Goal: Task Accomplishment & Management: Use online tool/utility

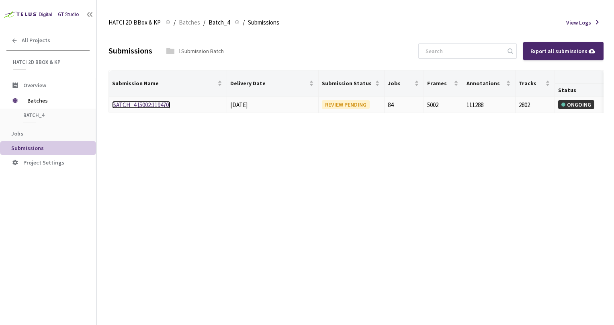
click at [141, 103] on link "BATCH_4 [5002:119470]" at bounding box center [141, 105] width 58 height 8
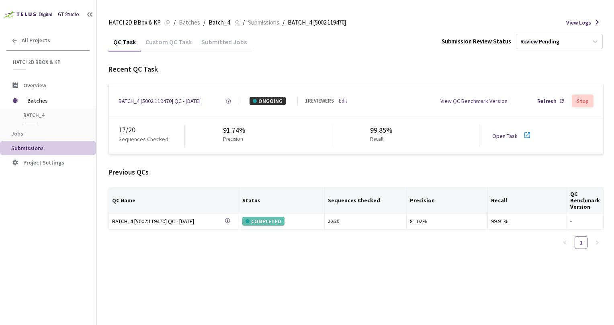
click at [500, 137] on link "Open Task" at bounding box center [504, 135] width 25 height 7
click at [192, 177] on div "Previous QCs QC Name Status Sequences Checked Precision Recall QC Benchmark Ver…" at bounding box center [356, 211] width 495 height 88
click at [190, 20] on span "Batches" at bounding box center [189, 23] width 21 height 10
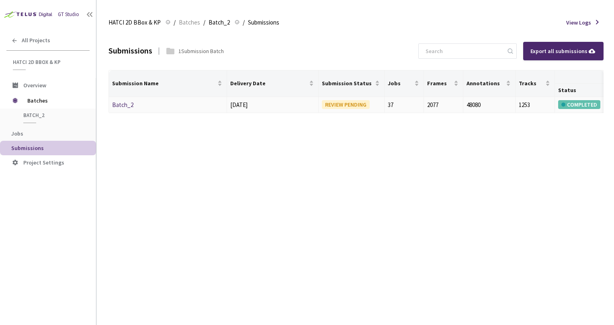
click at [122, 98] on td "Batch_2" at bounding box center [168, 105] width 118 height 16
click at [121, 103] on link "Batch_2" at bounding box center [122, 105] width 21 height 8
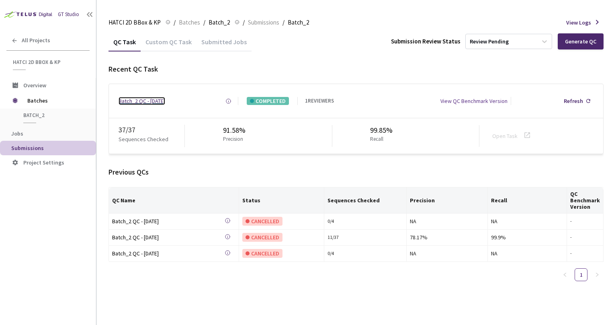
click at [141, 99] on div "Batch_2 QC - [DATE]" at bounding box center [142, 101] width 47 height 8
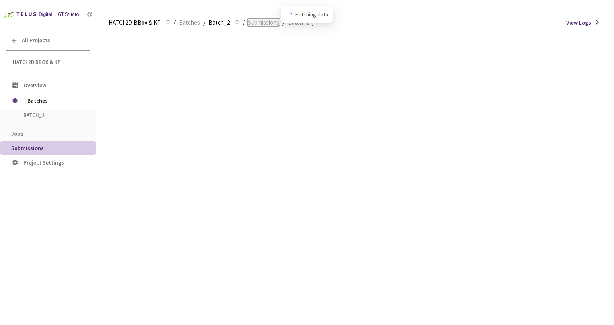
click at [256, 19] on span "Submissions" at bounding box center [263, 23] width 31 height 10
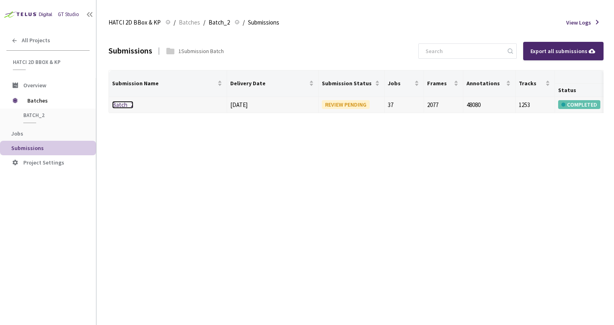
click at [121, 106] on link "Batch_2" at bounding box center [122, 105] width 21 height 8
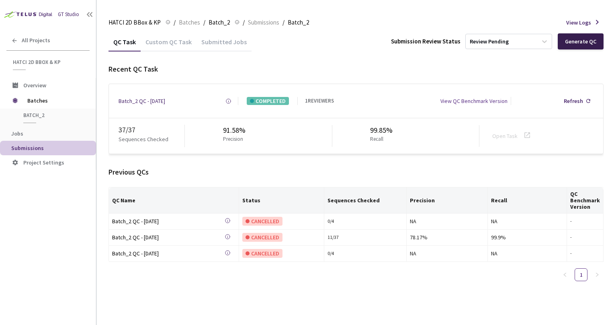
click at [584, 40] on div "Generate QC" at bounding box center [580, 41] width 31 height 6
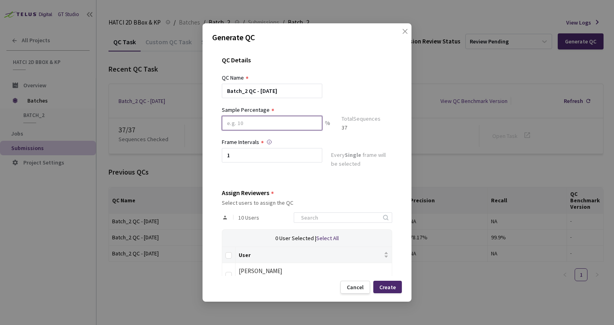
drag, startPoint x: 217, startPoint y: 120, endPoint x: 76, endPoint y: 111, distance: 141.7
click at [78, 111] on div "Generate QC QC Details QC Name Batch_2 QC - 14 Aug, 2025 Sample Percentage % To…" at bounding box center [307, 162] width 614 height 325
type input "52"
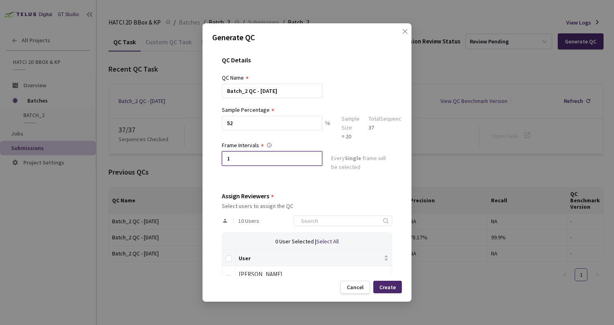
drag, startPoint x: 199, startPoint y: 156, endPoint x: 313, endPoint y: 154, distance: 114.2
click at [110, 146] on div "Generate QC QC Details QC Name Batch_2 QC - 14 Aug, 2025 Sample Percentage 52 %…" at bounding box center [307, 162] width 614 height 325
type input "2"
click at [346, 188] on div "QC Details QC Name Batch_2 QC - 14 Aug, 2025 Sample Percentage 52 % Sample Size…" at bounding box center [307, 161] width 190 height 229
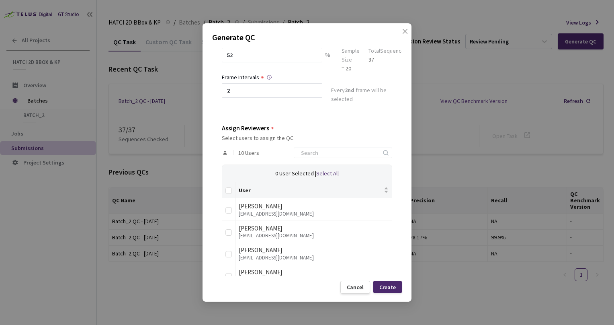
scroll to position [161, 0]
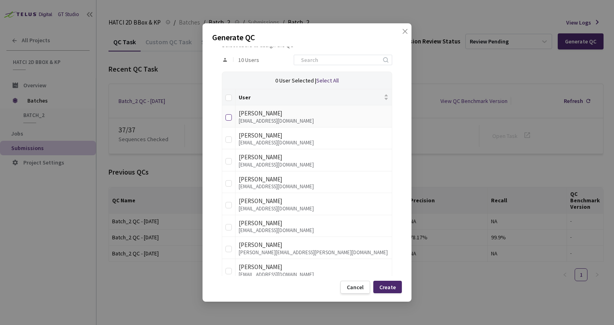
click at [225, 116] on td at bounding box center [228, 116] width 13 height 22
drag, startPoint x: 226, startPoint y: 138, endPoint x: 226, endPoint y: 130, distance: 8.5
click at [226, 139] on input "checkbox" at bounding box center [228, 139] width 6 height 6
checkbox input "true"
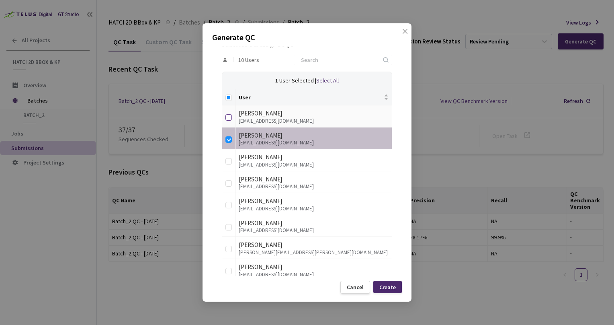
click at [227, 115] on input "checkbox" at bounding box center [228, 117] width 6 height 6
checkbox input "true"
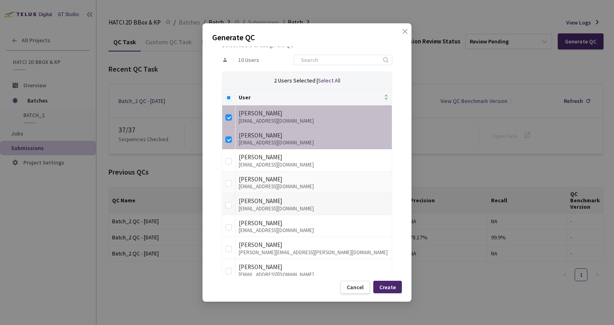
drag, startPoint x: 228, startPoint y: 189, endPoint x: 231, endPoint y: 196, distance: 7.4
click at [228, 188] on td at bounding box center [228, 182] width 13 height 22
click at [230, 186] on label at bounding box center [228, 181] width 6 height 11
click at [230, 186] on input "checkbox" at bounding box center [228, 183] width 6 height 6
checkbox input "true"
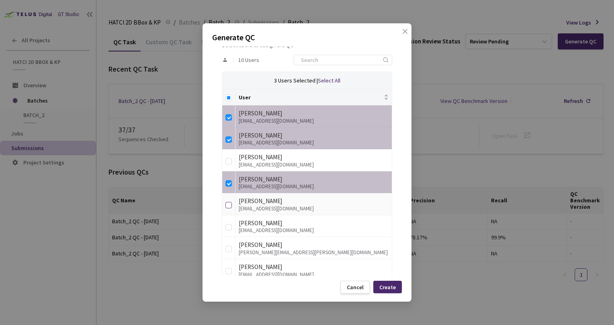
drag, startPoint x: 229, startPoint y: 202, endPoint x: 233, endPoint y: 225, distance: 23.3
click at [229, 203] on input "checkbox" at bounding box center [228, 205] width 6 height 6
checkbox input "true"
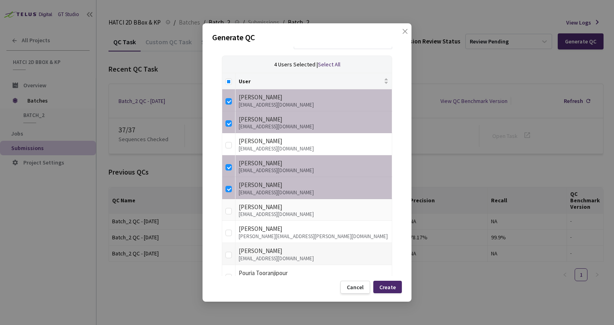
scroll to position [218, 0]
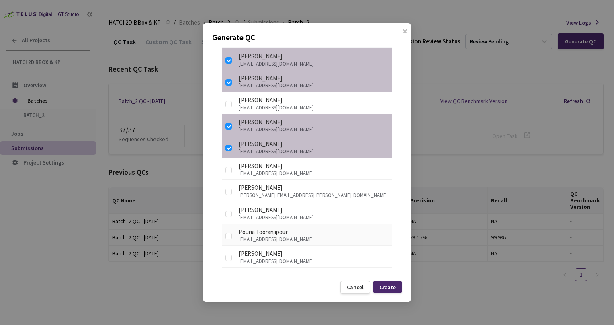
click at [222, 233] on td at bounding box center [228, 235] width 13 height 22
click at [225, 264] on td at bounding box center [228, 257] width 13 height 22
drag, startPoint x: 225, startPoint y: 264, endPoint x: 234, endPoint y: 213, distance: 51.0
click at [227, 257] on input "checkbox" at bounding box center [228, 257] width 6 height 6
checkbox input "true"
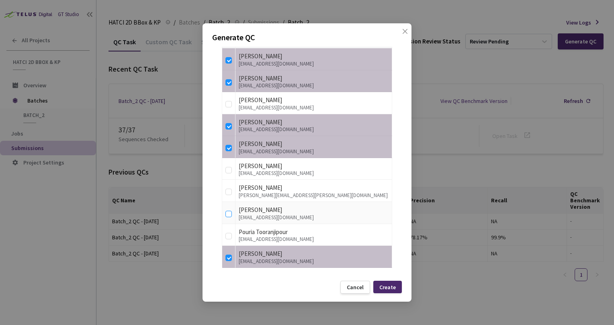
drag, startPoint x: 226, startPoint y: 212, endPoint x: 242, endPoint y: 221, distance: 18.7
click at [232, 213] on input "checkbox" at bounding box center [228, 214] width 6 height 6
checkbox input "true"
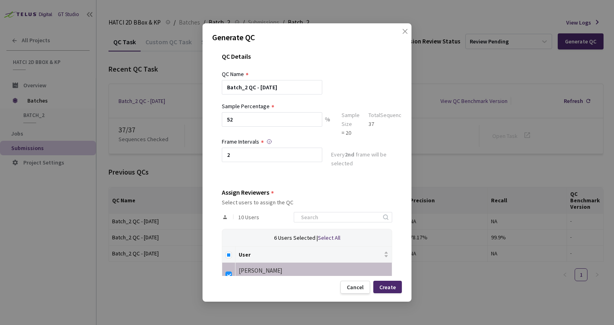
scroll to position [0, 0]
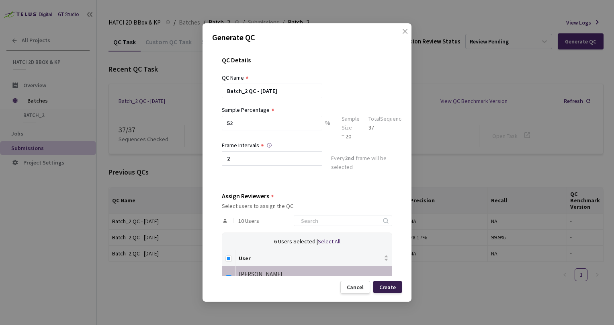
drag, startPoint x: 396, startPoint y: 286, endPoint x: 461, endPoint y: 139, distance: 160.7
click at [396, 286] on div "Create" at bounding box center [387, 287] width 29 height 12
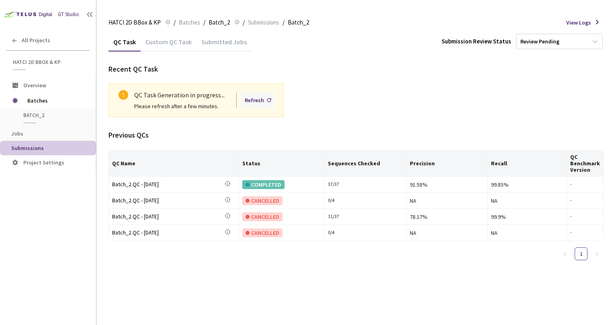
click at [270, 102] on div "Refresh" at bounding box center [258, 99] width 33 height 15
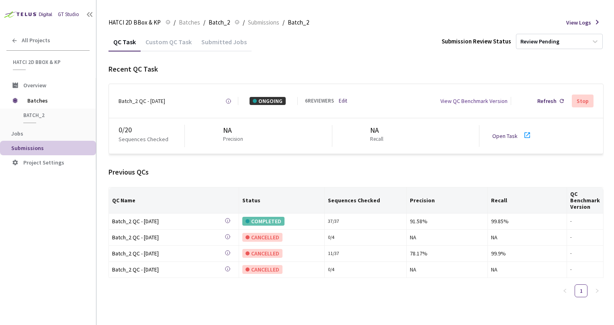
click at [212, 169] on div "Previous QCs" at bounding box center [356, 172] width 495 height 10
drag, startPoint x: 244, startPoint y: 172, endPoint x: 398, endPoint y: 177, distance: 153.2
click at [392, 177] on div "Previous QCs QC Name Status Sequences Checked Precision Recall QC Benchmark Ver…" at bounding box center [356, 235] width 495 height 137
drag, startPoint x: 398, startPoint y: 177, endPoint x: 402, endPoint y: 177, distance: 4.8
click at [402, 177] on div "Previous QCs QC Name Status Sequences Checked Precision Recall QC Benchmark Ver…" at bounding box center [356, 235] width 495 height 137
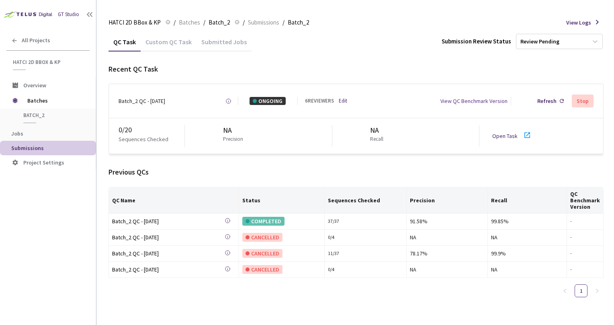
click at [409, 176] on div "Previous QCs" at bounding box center [356, 172] width 495 height 10
click at [316, 167] on div "Previous QCs" at bounding box center [356, 172] width 495 height 10
drag, startPoint x: 287, startPoint y: 166, endPoint x: 388, endPoint y: 169, distance: 101.0
click at [369, 169] on div "Recent QC Task Batch_2 QC - 14 Aug, 2025 Created at Today at 2:18 PM EDT Create…" at bounding box center [356, 184] width 495 height 240
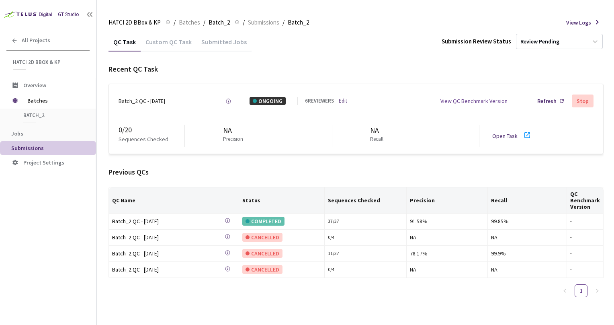
click at [391, 169] on div "Previous QCs" at bounding box center [356, 172] width 495 height 10
drag, startPoint x: 379, startPoint y: 169, endPoint x: 277, endPoint y: 167, distance: 102.1
click at [278, 167] on div "Previous QCs" at bounding box center [356, 172] width 495 height 10
click at [277, 167] on div "Previous QCs" at bounding box center [356, 172] width 495 height 10
drag, startPoint x: 242, startPoint y: 167, endPoint x: 336, endPoint y: 171, distance: 94.9
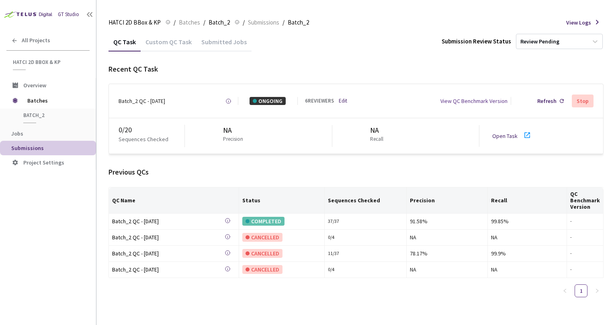
click at [324, 170] on div "Previous QCs" at bounding box center [356, 172] width 495 height 10
click at [370, 172] on div "Previous QCs" at bounding box center [356, 172] width 495 height 10
drag, startPoint x: 350, startPoint y: 173, endPoint x: 278, endPoint y: 170, distance: 72.8
click at [287, 171] on div "Previous QCs" at bounding box center [356, 172] width 495 height 10
click at [278, 170] on div "Previous QCs" at bounding box center [356, 172] width 495 height 10
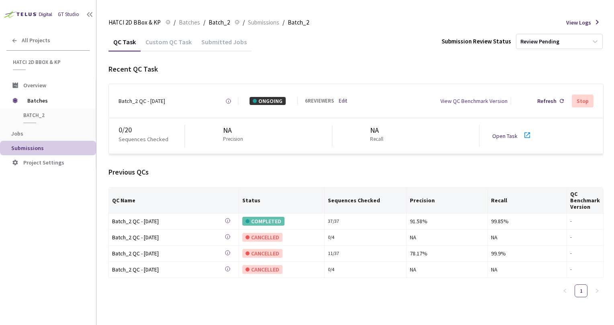
drag, startPoint x: 322, startPoint y: 172, endPoint x: 413, endPoint y: 173, distance: 91.2
click at [404, 173] on div "Previous QCs" at bounding box center [356, 172] width 495 height 10
click at [420, 173] on div "Previous QCs" at bounding box center [356, 172] width 495 height 10
drag, startPoint x: 420, startPoint y: 173, endPoint x: 262, endPoint y: 167, distance: 158.1
click at [290, 168] on div "Previous QCs" at bounding box center [356, 172] width 495 height 10
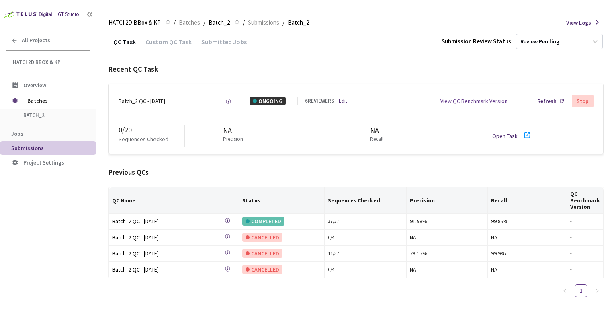
click at [262, 167] on div "Previous QCs" at bounding box center [356, 172] width 495 height 10
click at [348, 73] on div "Recent QC Task" at bounding box center [356, 69] width 495 height 10
